Goal: Task Accomplishment & Management: Complete application form

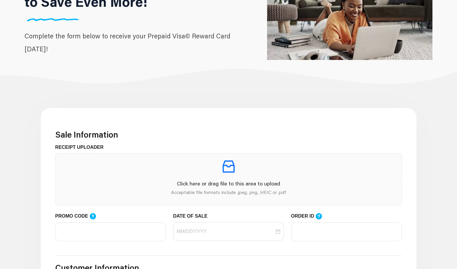
scroll to position [158, 0]
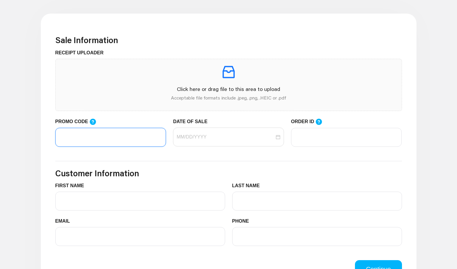
click at [129, 139] on input "PROMO CODE" at bounding box center [110, 137] width 111 height 19
paste input "LIFEMART20"
type input "LIFEMART20"
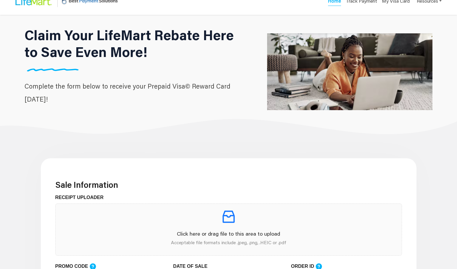
scroll to position [118, 0]
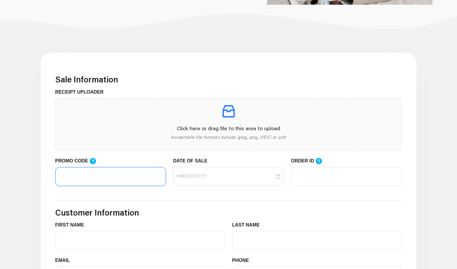
click at [121, 177] on input "PROMO CODE" at bounding box center [110, 176] width 111 height 19
paste input "LIFEMART20"
type input "LIFEMART20"
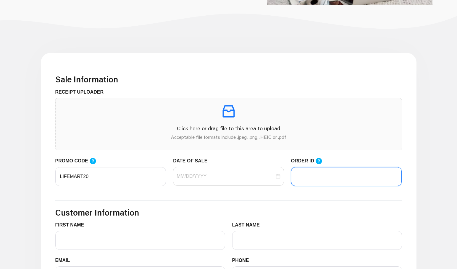
click at [323, 179] on input "ORDER ID" at bounding box center [346, 176] width 111 height 19
click at [312, 183] on input "ORDER ID" at bounding box center [346, 176] width 111 height 19
paste input "101276305"
type input "101276305"
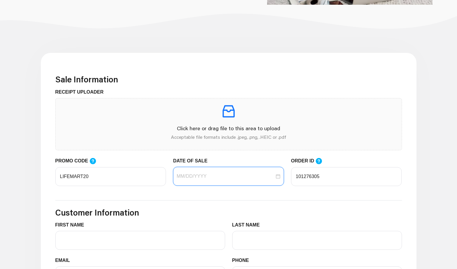
click at [224, 177] on input "DATE OF SALE" at bounding box center [225, 176] width 98 height 7
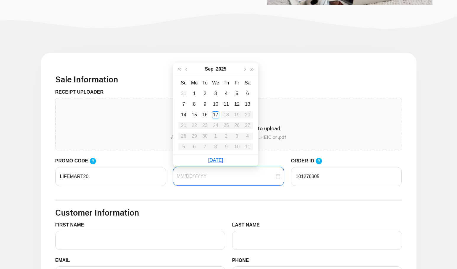
click at [277, 173] on div at bounding box center [228, 176] width 104 height 7
click at [279, 176] on div at bounding box center [228, 176] width 104 height 7
type input "[DATE]"
click at [212, 114] on div "17" at bounding box center [215, 114] width 7 height 7
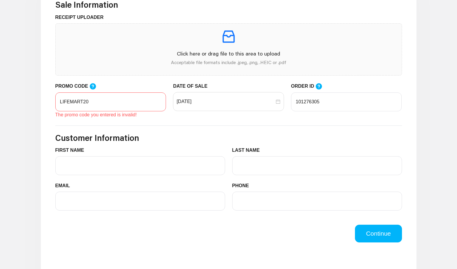
scroll to position [197, 0]
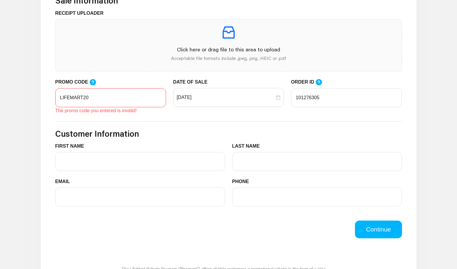
click at [94, 95] on input "LIFEMART20" at bounding box center [110, 97] width 111 height 19
click at [91, 84] on icon at bounding box center [92, 82] width 7 height 7
click at [91, 88] on input "LIFEMART20" at bounding box center [110, 97] width 111 height 19
click at [91, 84] on icon at bounding box center [92, 82] width 7 height 7
click at [91, 88] on input "LIFEMART20" at bounding box center [110, 97] width 111 height 19
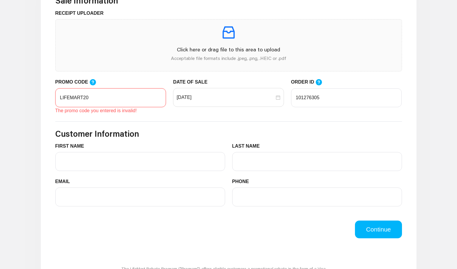
click at [90, 98] on input "LIFEMART20" at bounding box center [110, 97] width 111 height 19
type input "LIFEMART20"
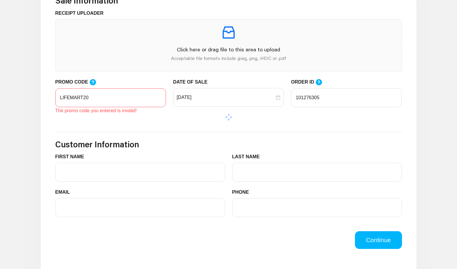
click at [109, 122] on form "Sale Information RECEIPT UPLOADER Click here or drag file to this area to uploa…" at bounding box center [228, 123] width 346 height 254
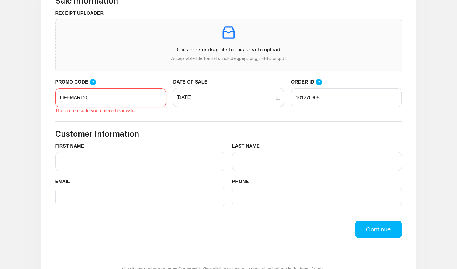
click at [101, 98] on input "LIFEMART20" at bounding box center [110, 97] width 111 height 19
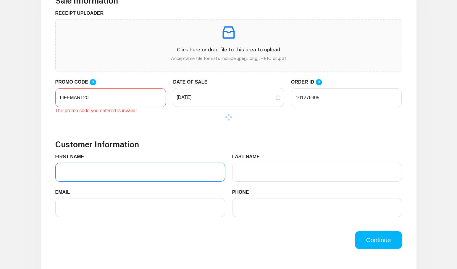
click at [116, 163] on div "FIRST NAME" at bounding box center [140, 167] width 170 height 28
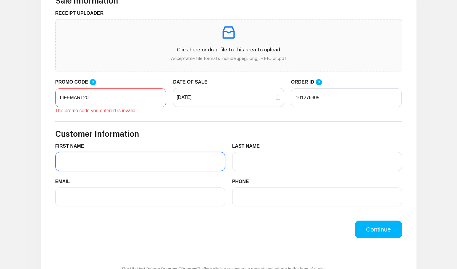
type input "[PERSON_NAME]"
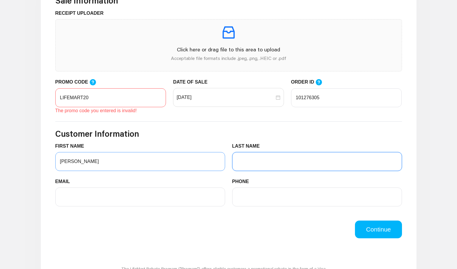
type input "[PERSON_NAME]"
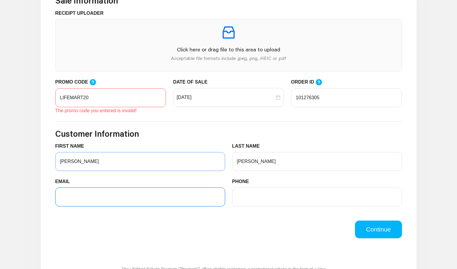
type input "[EMAIL_ADDRESS][DOMAIN_NAME]"
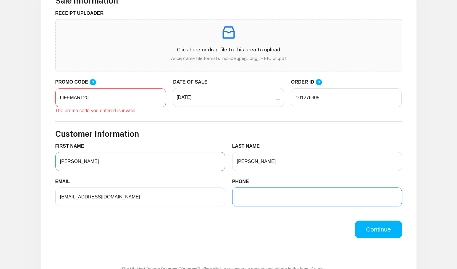
type input "5393677291"
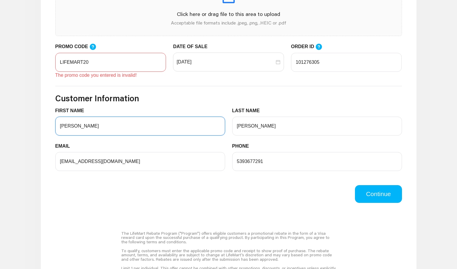
scroll to position [118, 0]
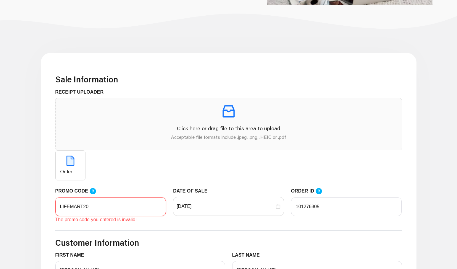
click at [121, 207] on input "LIFEMART20" at bounding box center [110, 206] width 111 height 19
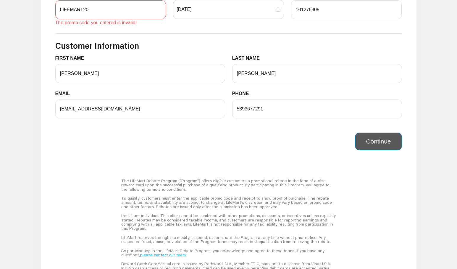
click at [382, 141] on div "Continue" at bounding box center [229, 138] width 354 height 25
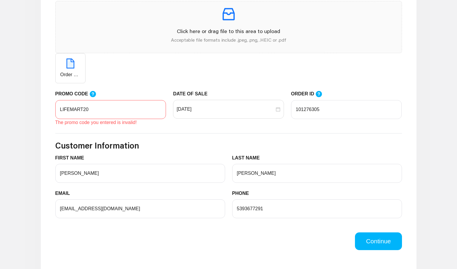
scroll to position [118, 0]
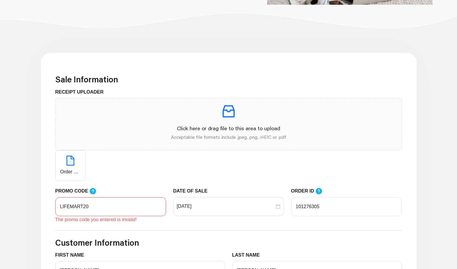
drag, startPoint x: 100, startPoint y: 210, endPoint x: 34, endPoint y: 213, distance: 65.7
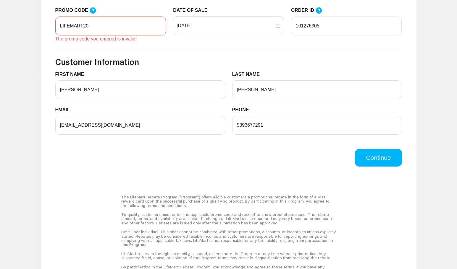
scroll to position [315, 0]
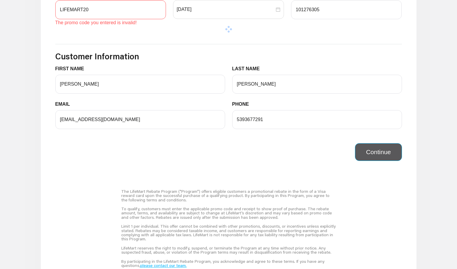
click at [387, 140] on div "Continue" at bounding box center [229, 148] width 354 height 25
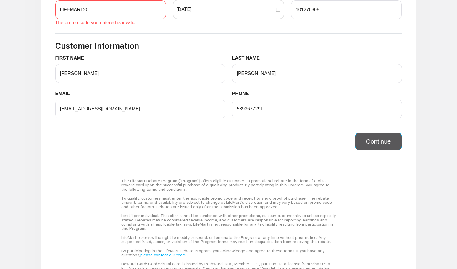
click at [388, 144] on button "Continue" at bounding box center [378, 142] width 47 height 18
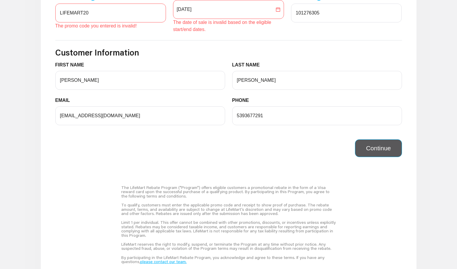
scroll to position [319, 0]
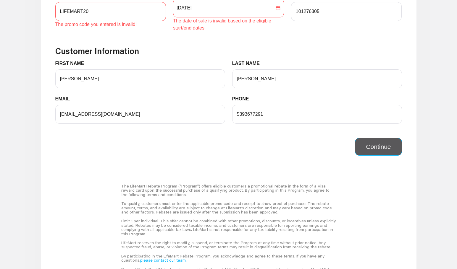
click at [388, 144] on button "Continue" at bounding box center [378, 147] width 47 height 18
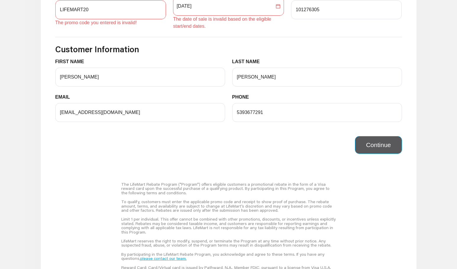
click at [383, 143] on button "Continue" at bounding box center [378, 145] width 47 height 18
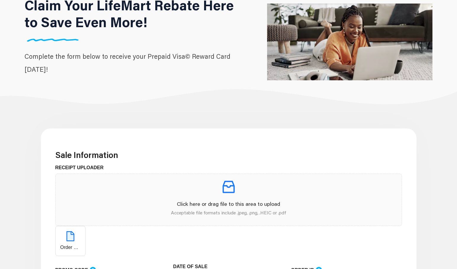
scroll to position [0, 0]
